Goal: Navigation & Orientation: Find specific page/section

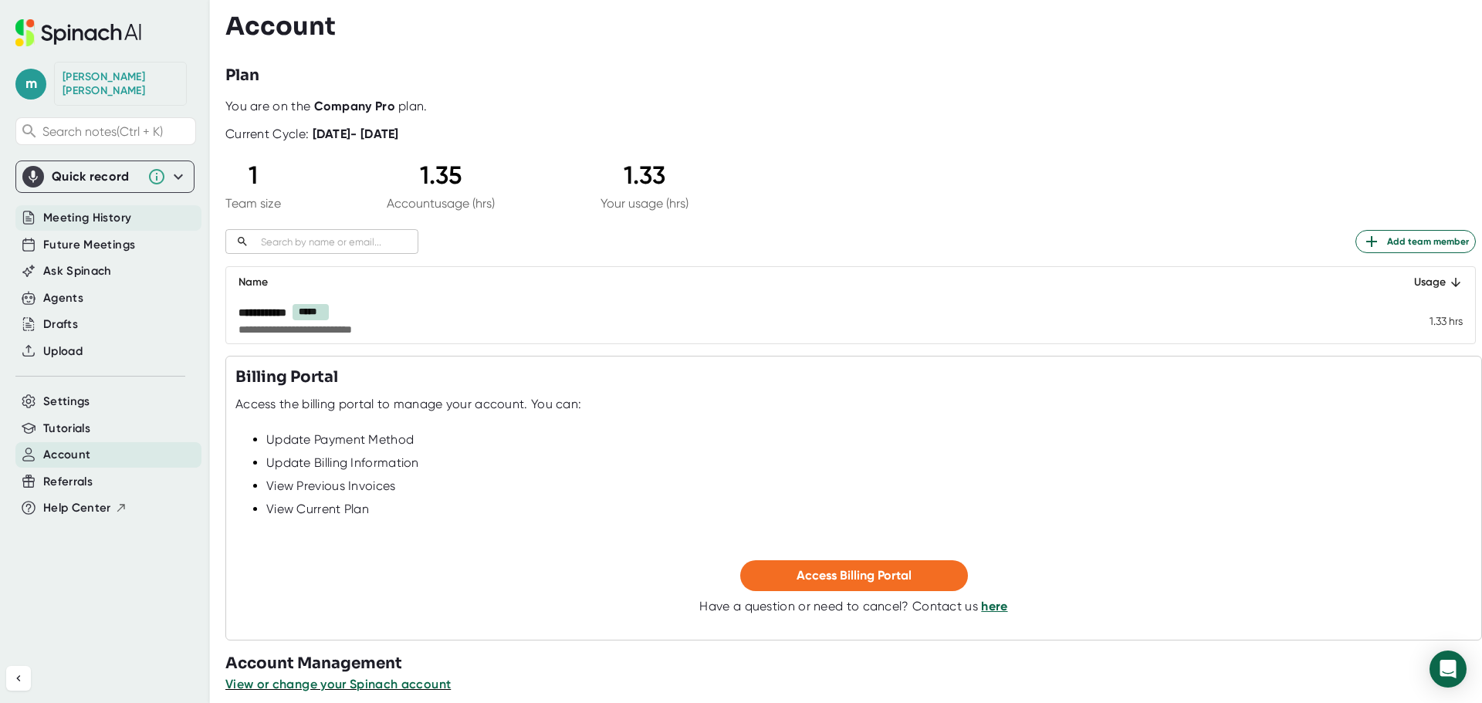
click at [67, 209] on span "Meeting History" at bounding box center [87, 218] width 88 height 18
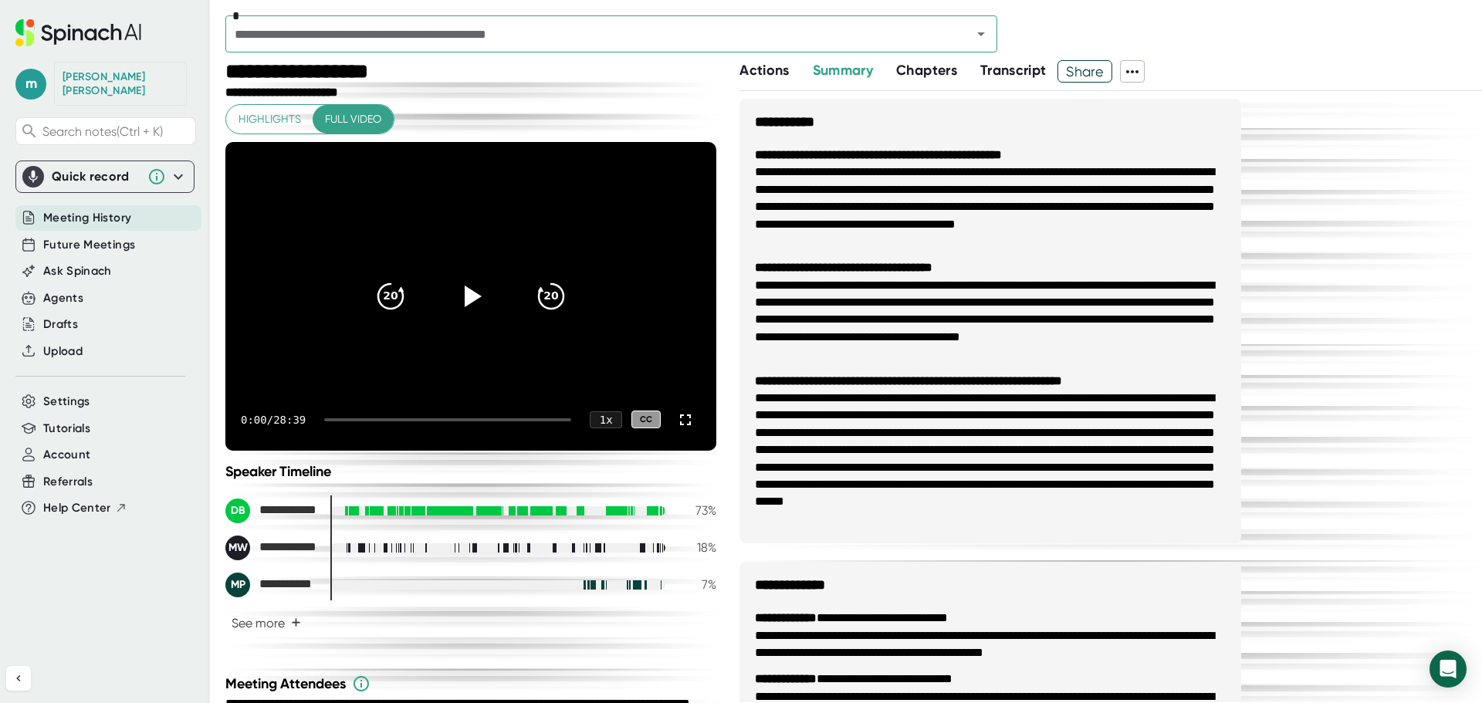
click at [67, 209] on span "Meeting History" at bounding box center [87, 218] width 88 height 18
click at [83, 236] on span "Future Meetings" at bounding box center [89, 245] width 92 height 18
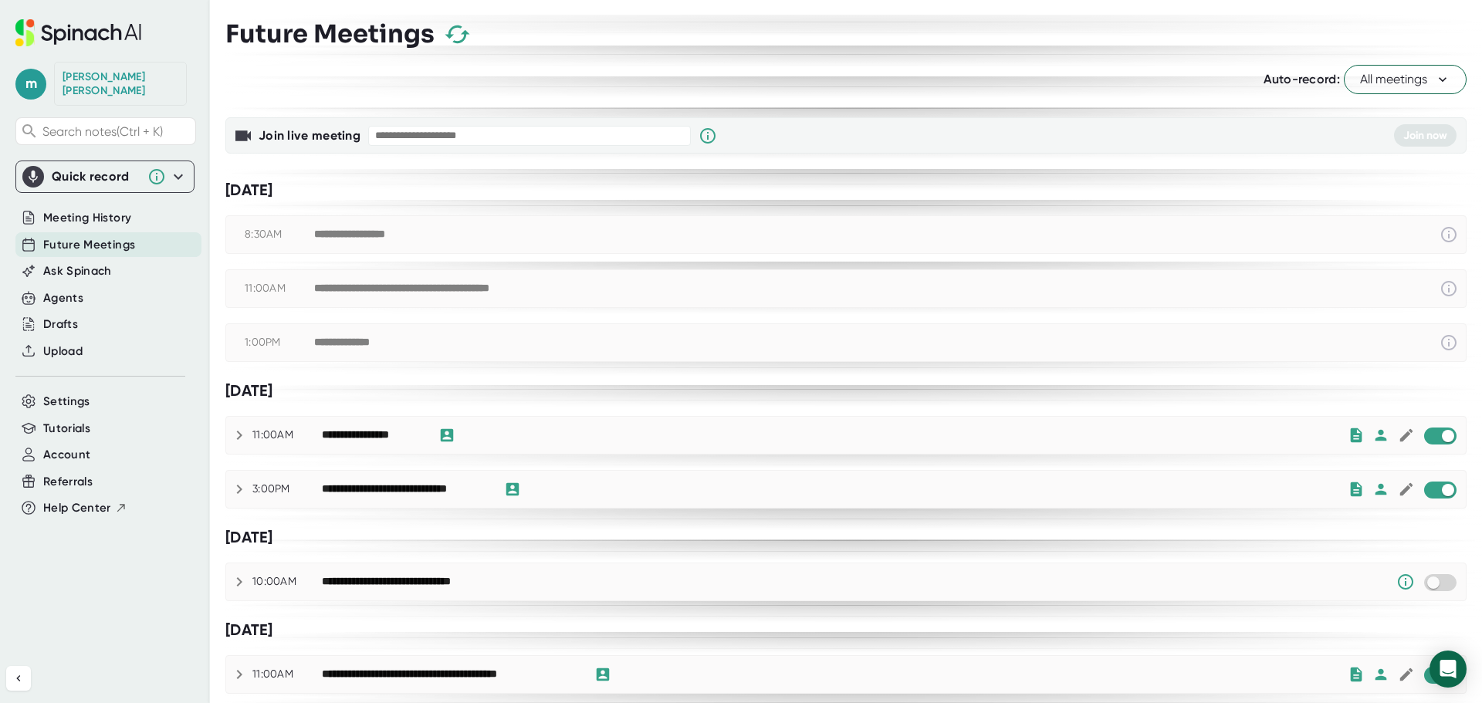
click at [413, 287] on div "**********" at bounding box center [442, 289] width 257 height 14
